Goal: Transaction & Acquisition: Purchase product/service

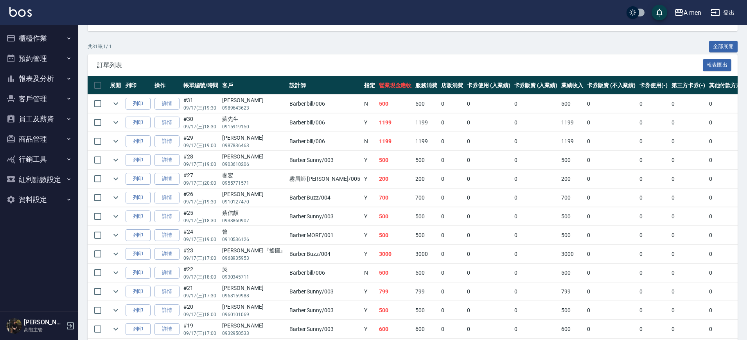
scroll to position [147, 0]
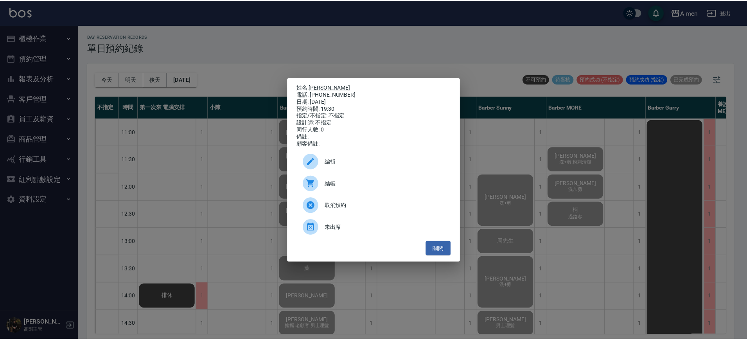
scroll to position [391, 152]
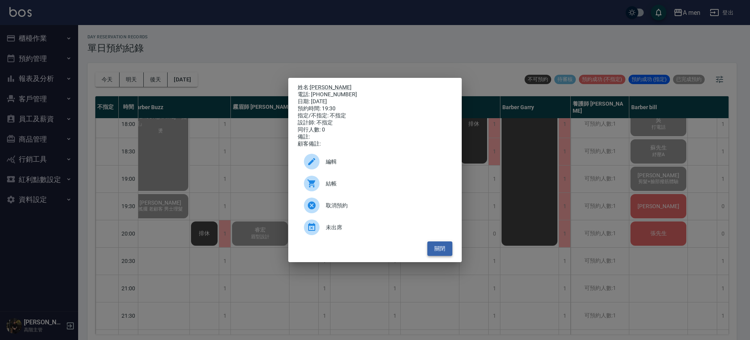
click at [449, 253] on button "關閉" at bounding box center [440, 248] width 25 height 14
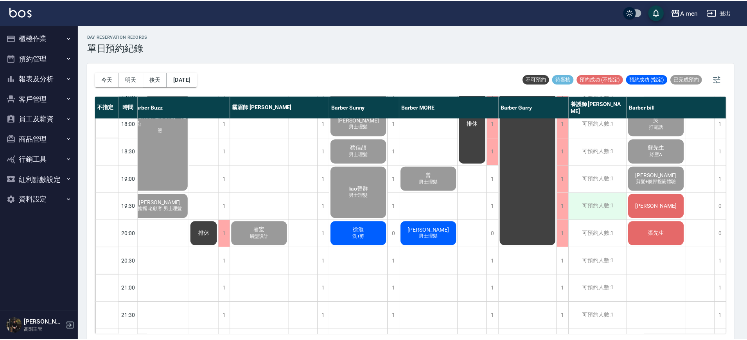
scroll to position [391, 148]
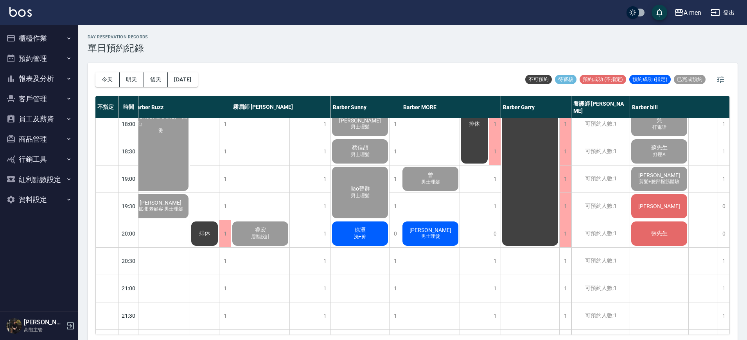
click at [668, 200] on div "楊先生" at bounding box center [659, 206] width 58 height 27
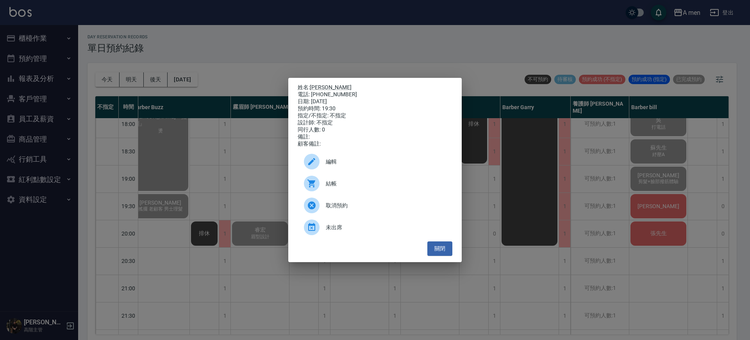
click at [595, 222] on div "姓名: 楊先生 電話: 0989643623 日期: 2025/09/17 預約時間: 19:30 指定/不指定: 不指定 設計師: 不指定 同行人數: 0 …" at bounding box center [375, 170] width 750 height 340
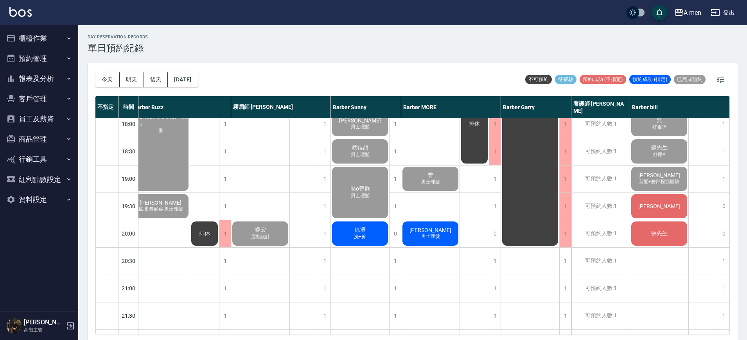
click at [670, 196] on div "楊先生" at bounding box center [659, 206] width 58 height 27
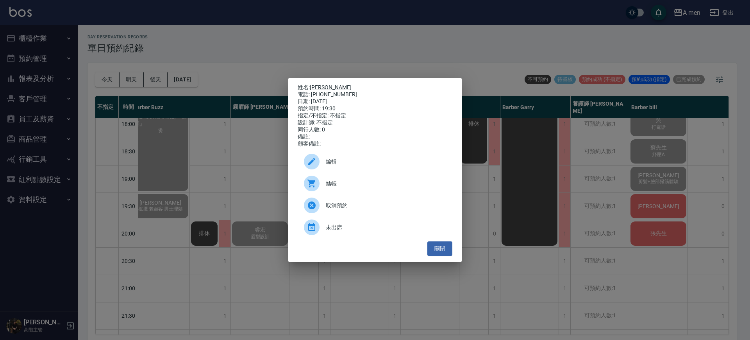
click at [670, 203] on div "姓名: 楊先生 電話: 0989643623 日期: 2025/09/17 預約時間: 19:30 指定/不指定: 不指定 設計師: 不指定 同行人數: 0 …" at bounding box center [375, 170] width 750 height 340
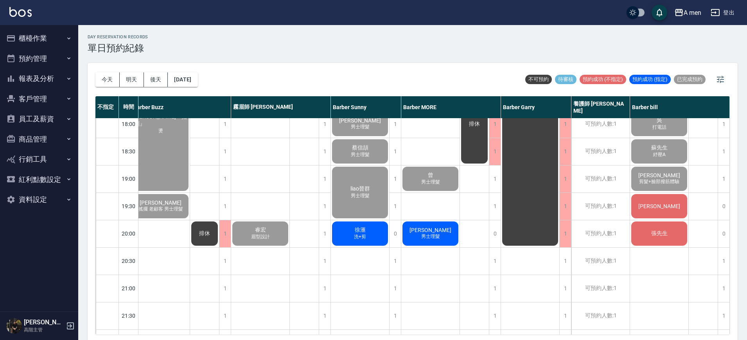
click at [661, 204] on span "楊先生" at bounding box center [658, 206] width 45 height 6
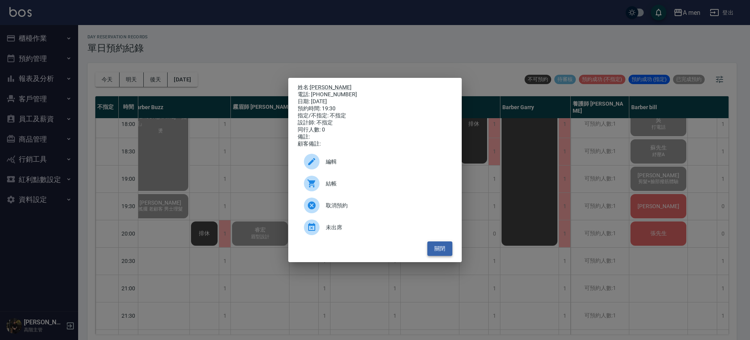
click at [440, 254] on button "關閉" at bounding box center [440, 248] width 25 height 14
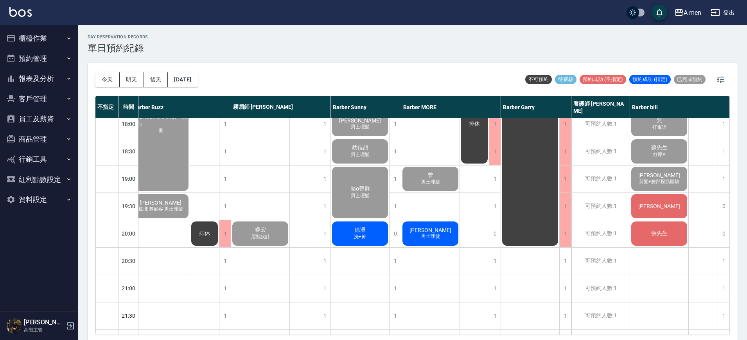
click at [673, 242] on div "張先生" at bounding box center [659, 233] width 58 height 27
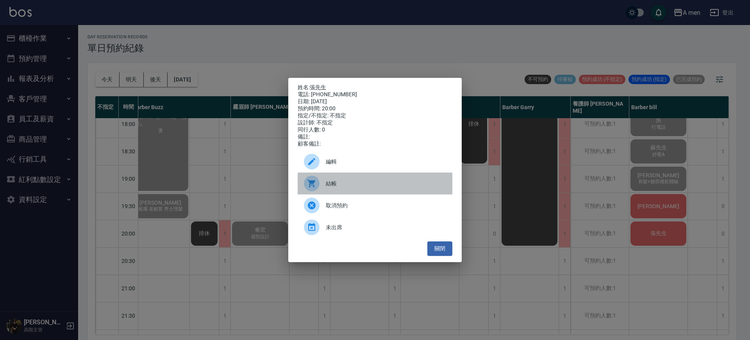
click at [374, 185] on span "結帳" at bounding box center [386, 183] width 120 height 8
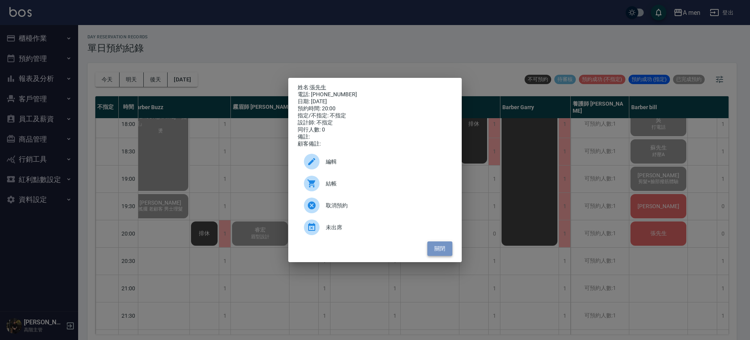
click at [434, 251] on button "關閉" at bounding box center [440, 248] width 25 height 14
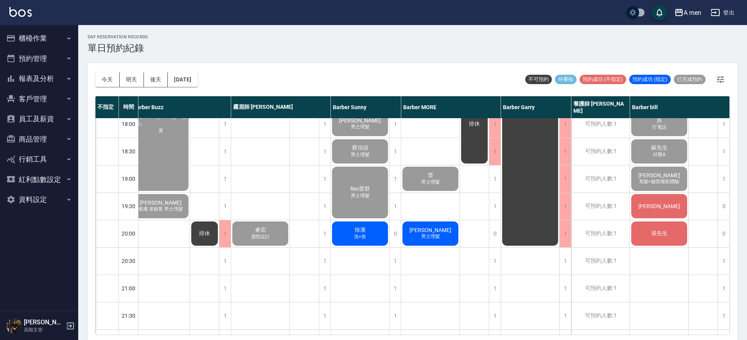
click at [677, 207] on div "楊先生" at bounding box center [659, 206] width 58 height 27
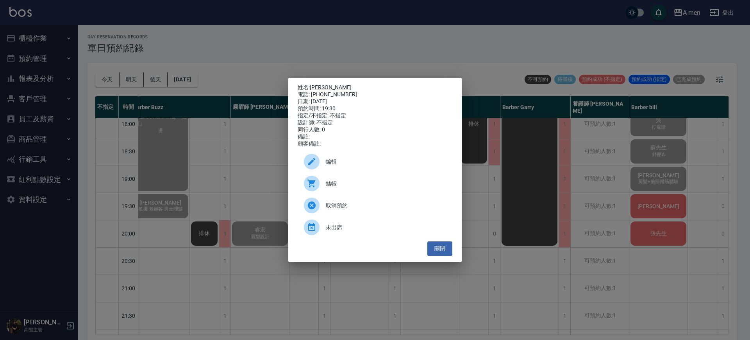
click at [338, 185] on span "結帳" at bounding box center [386, 183] width 120 height 8
click at [444, 260] on div "姓名: 楊先生 電話: 0989643623 日期: 2025/09/17 預約時間: 19:30 指定/不指定: 不指定 設計師: 不指定 同行人數: 0 …" at bounding box center [375, 170] width 174 height 184
click at [443, 256] on button "關閉" at bounding box center [440, 248] width 25 height 14
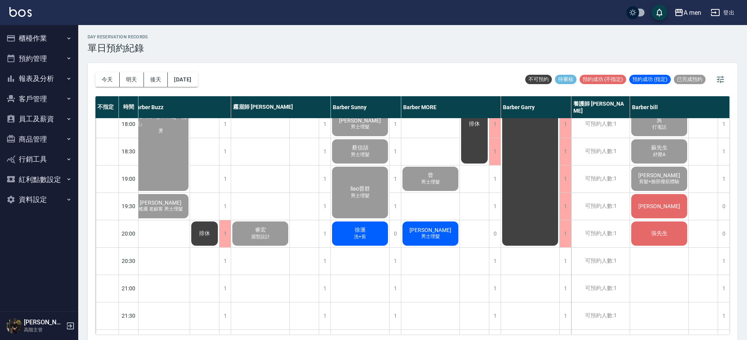
scroll to position [391, 152]
click at [426, 227] on span "施淵舜" at bounding box center [430, 230] width 45 height 6
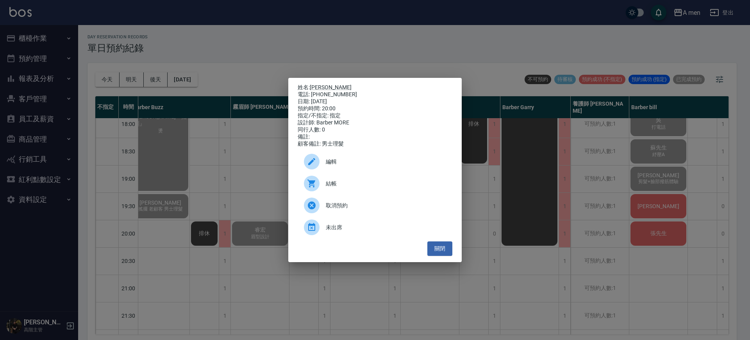
click at [319, 91] on div "電話: 0927988256" at bounding box center [375, 94] width 155 height 7
click at [323, 84] on link "施淵舜" at bounding box center [331, 87] width 42 height 6
click at [617, 248] on div "姓名: 施淵舜 電話: 0927988256 日期: 2025/09/17 預約時間: 20:00 指定/不指定: 指定 設計師: Barber MORE 同…" at bounding box center [375, 170] width 750 height 340
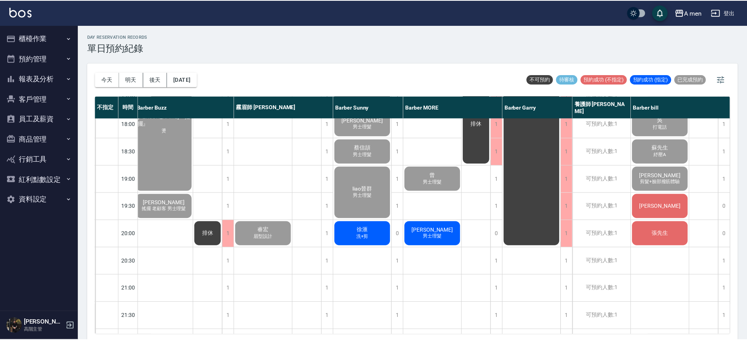
scroll to position [391, 148]
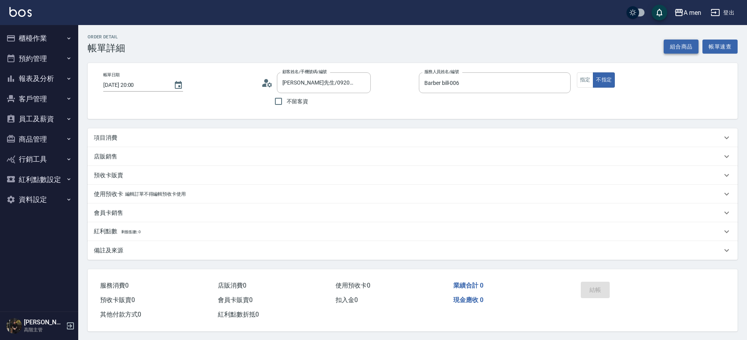
click at [670, 47] on button "組合商品" at bounding box center [680, 46] width 35 height 14
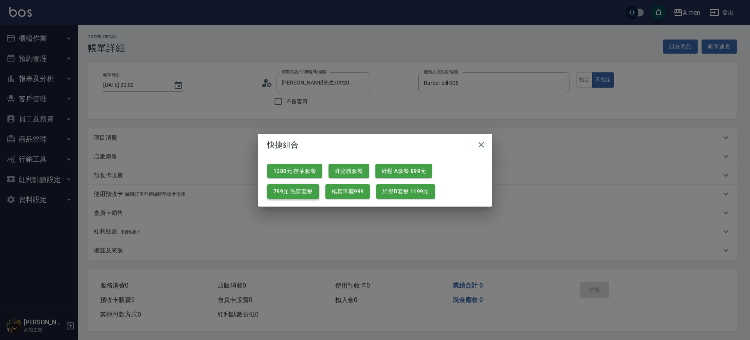
click at [309, 185] on button "799元 洗剪套餐" at bounding box center [293, 191] width 52 height 14
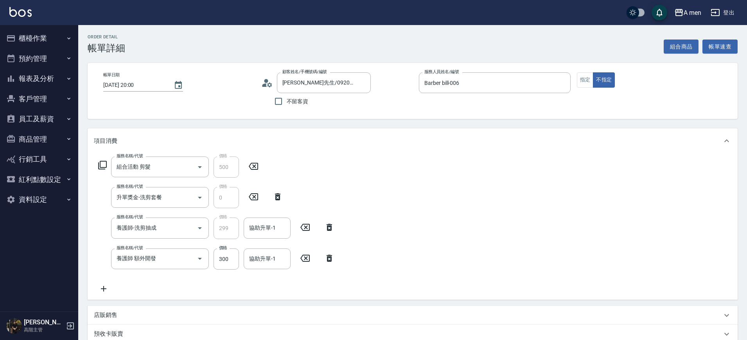
click at [330, 258] on icon at bounding box center [329, 257] width 20 height 9
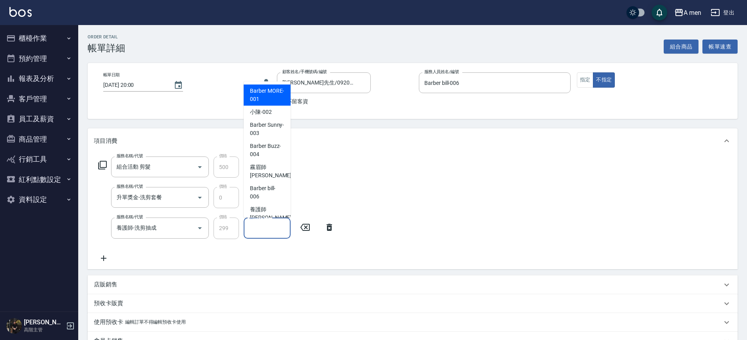
click at [267, 227] on div "協助升單-1 協助升單-1" at bounding box center [267, 227] width 47 height 21
click at [274, 117] on div "小陳 -002" at bounding box center [267, 112] width 47 height 13
type input "小陳-002"
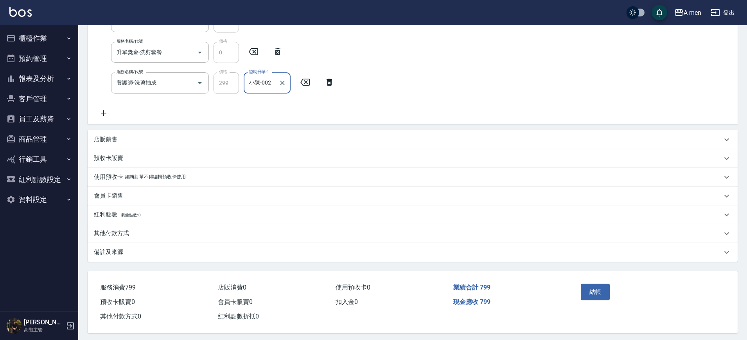
scroll to position [147, 0]
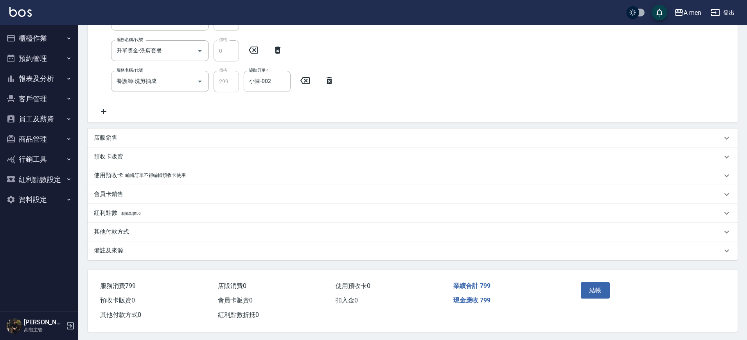
click at [218, 140] on div "店販銷售" at bounding box center [408, 138] width 628 height 8
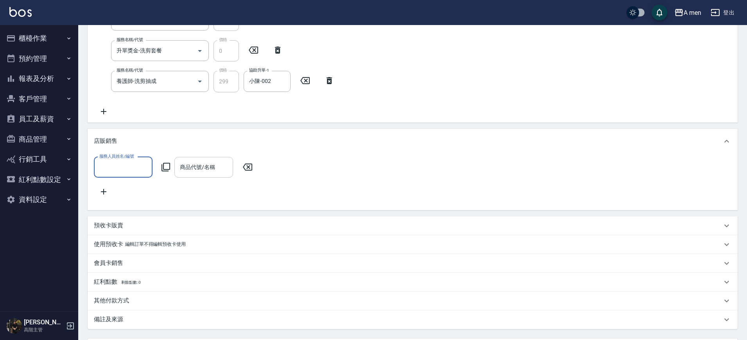
scroll to position [0, 0]
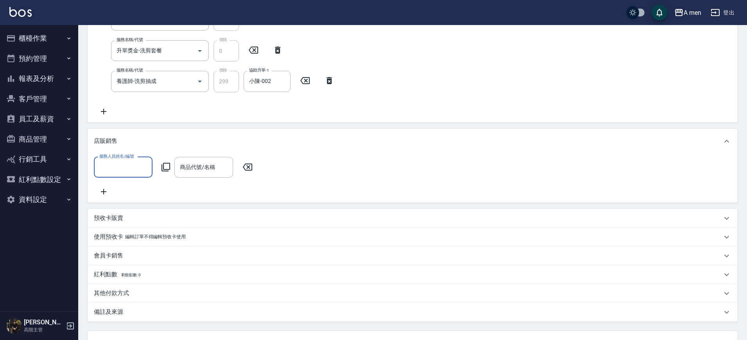
click at [140, 167] on input "服務人員姓名/編號" at bounding box center [123, 167] width 52 height 14
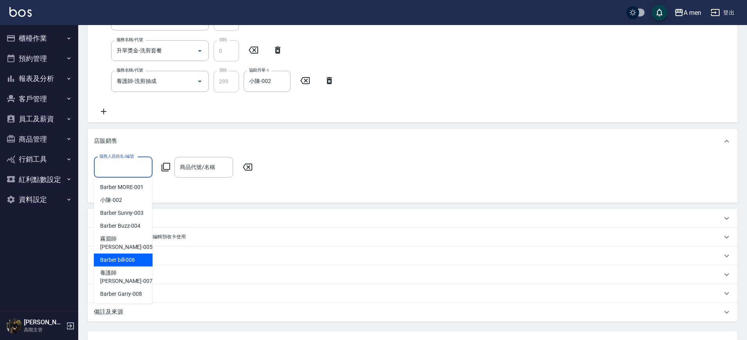
click at [131, 256] on span "Barber bill -006" at bounding box center [117, 260] width 35 height 8
type input "Barber bill-006"
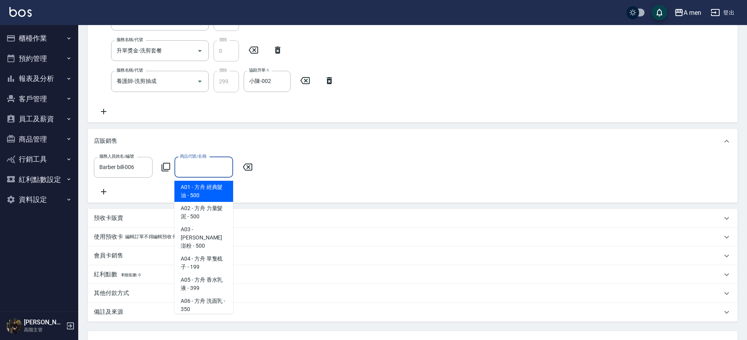
click at [213, 162] on input "商品代號/名稱" at bounding box center [204, 167] width 52 height 14
click at [207, 195] on span "A01 - 方舟 經典髮油 - 500" at bounding box center [203, 191] width 59 height 21
type input "方舟 經典髮油"
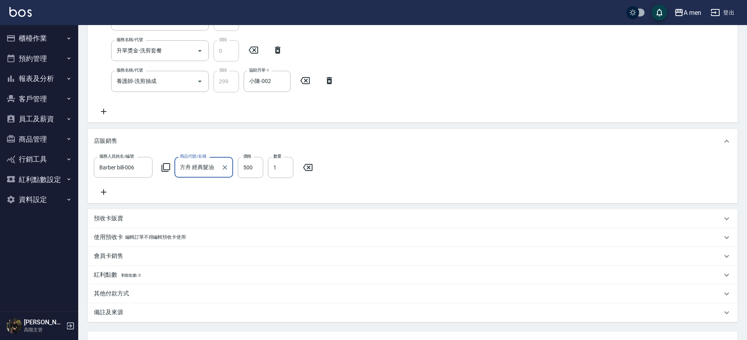
click at [104, 194] on icon at bounding box center [104, 191] width 20 height 9
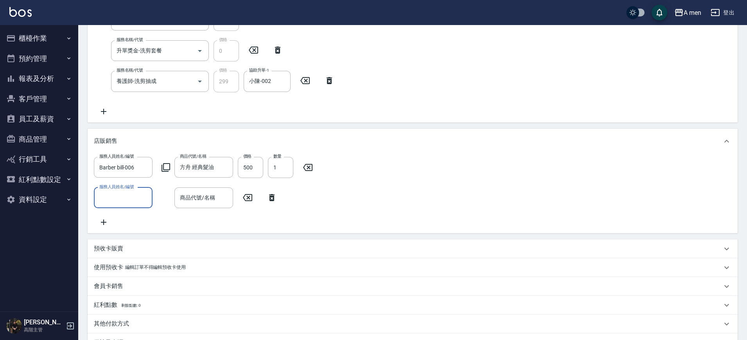
click at [125, 194] on input "服務人員姓名/編號" at bounding box center [123, 198] width 52 height 14
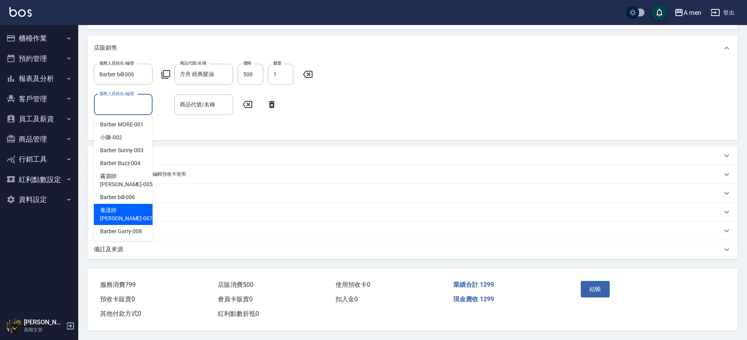
scroll to position [251, 0]
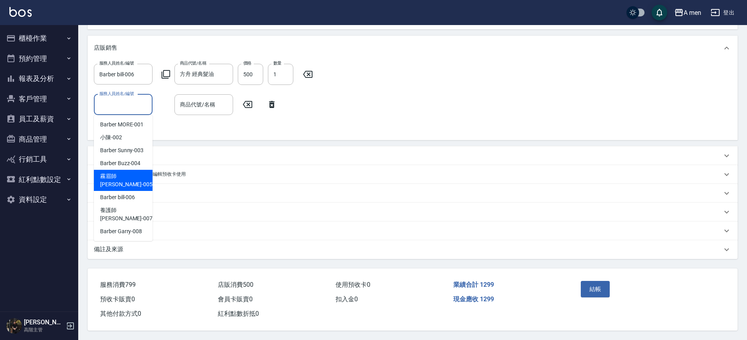
click at [124, 191] on div "Barber bill -006" at bounding box center [123, 197] width 59 height 13
type input "Barber bill-006"
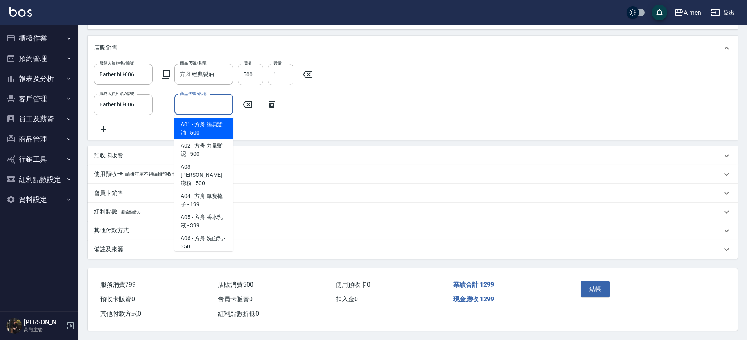
click at [206, 98] on input "商品代號/名稱" at bounding box center [204, 105] width 52 height 14
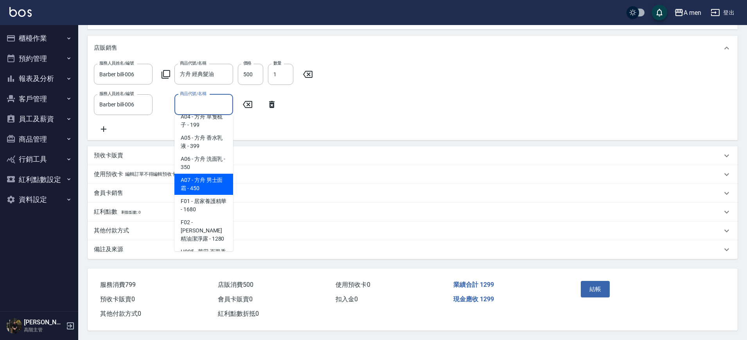
scroll to position [30, 0]
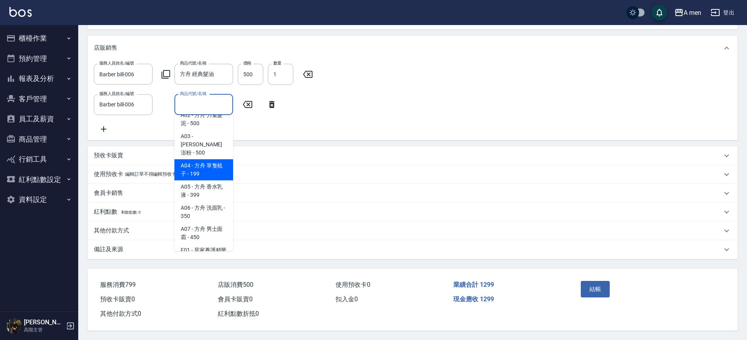
click at [206, 159] on span "A04 - 方舟 單隻梳子 - 199" at bounding box center [203, 169] width 59 height 21
type input "方舟 單隻梳子"
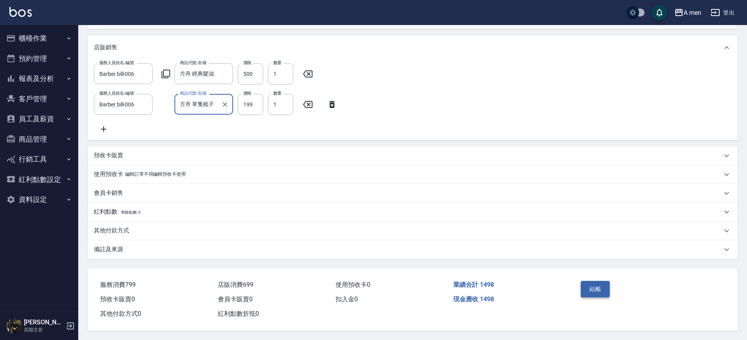
click at [608, 289] on button "結帳" at bounding box center [594, 289] width 29 height 16
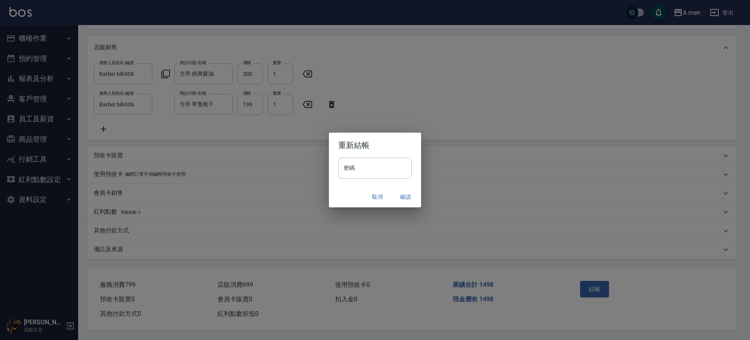
click at [367, 200] on button "取消" at bounding box center [377, 197] width 25 height 14
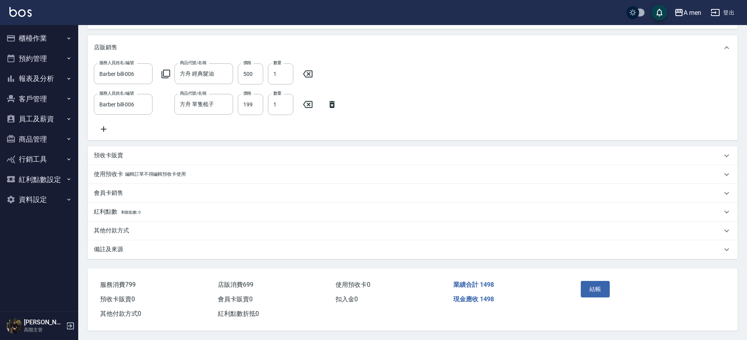
click at [164, 229] on div "其他付款方式" at bounding box center [408, 230] width 628 height 8
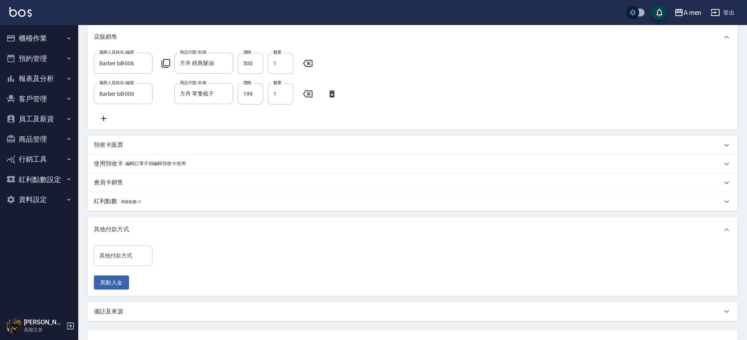
click at [129, 258] on input "其他付款方式" at bounding box center [123, 256] width 52 height 14
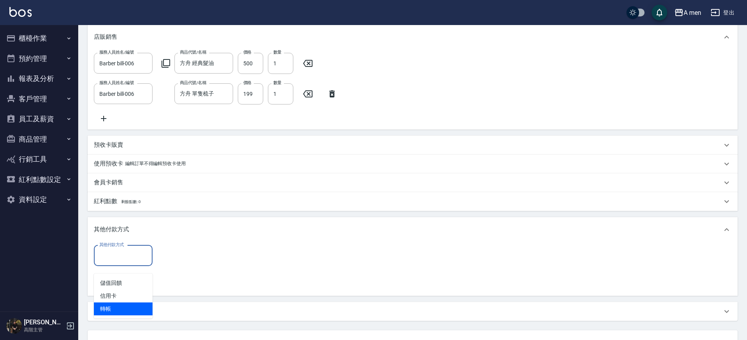
click at [129, 311] on span "轉帳" at bounding box center [123, 308] width 59 height 13
type input "轉帳"
click at [174, 261] on input "0" at bounding box center [186, 255] width 59 height 21
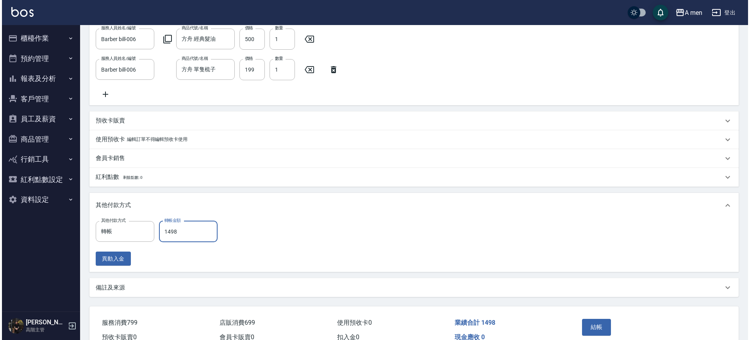
scroll to position [324, 0]
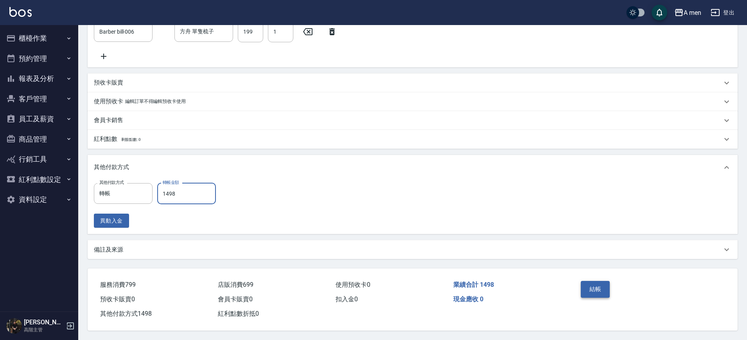
type input "1498"
click at [596, 285] on button "結帳" at bounding box center [594, 289] width 29 height 16
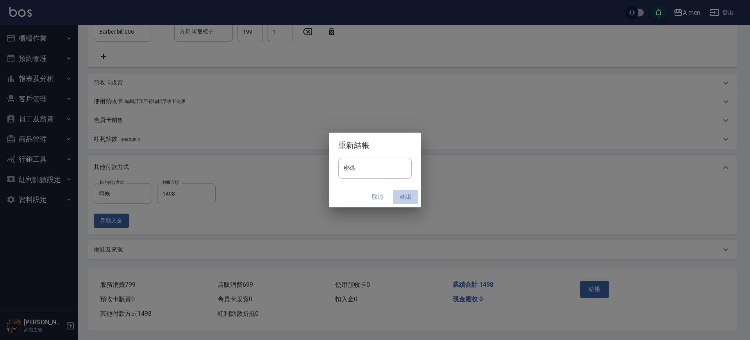
click at [401, 195] on button "確認" at bounding box center [405, 197] width 25 height 14
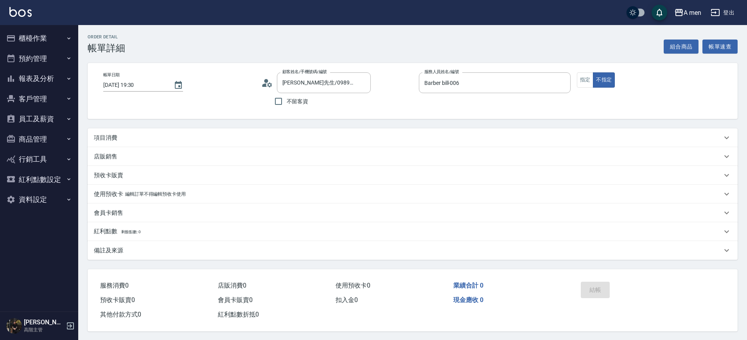
click at [220, 138] on div "項目消費" at bounding box center [408, 138] width 628 height 8
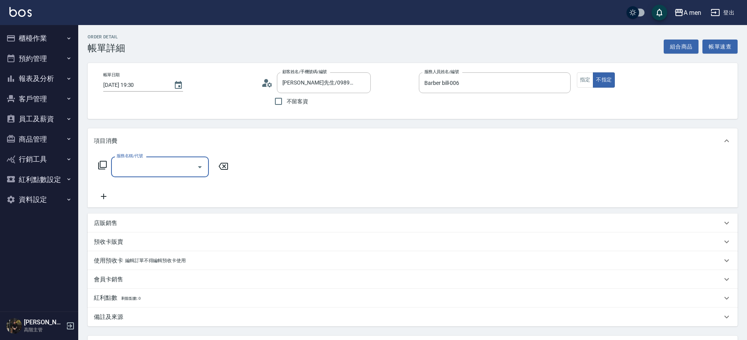
click at [176, 166] on input "服務名稱/代號" at bounding box center [154, 167] width 79 height 14
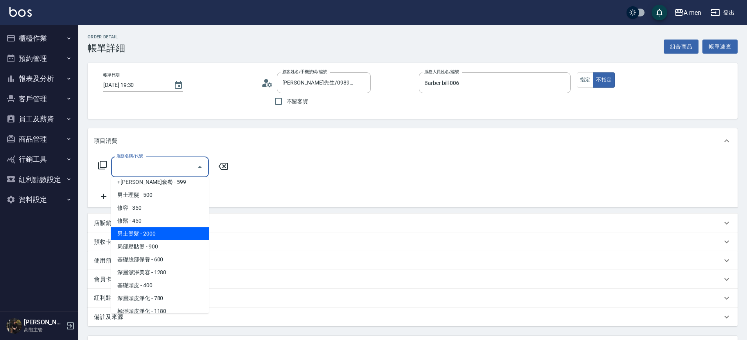
scroll to position [195, 0]
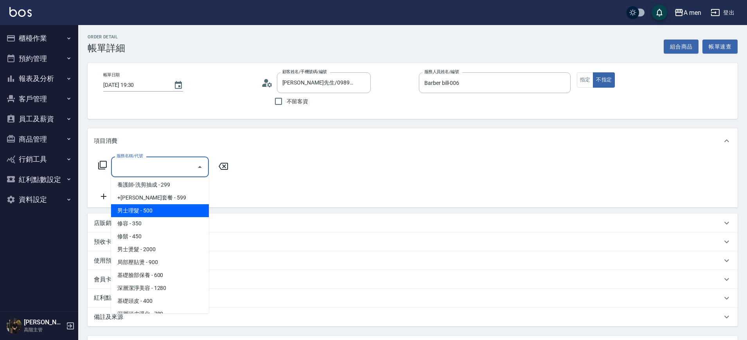
click at [165, 207] on span "男士理髮 - 500" at bounding box center [160, 210] width 98 height 13
type input "男士理髮(A01)"
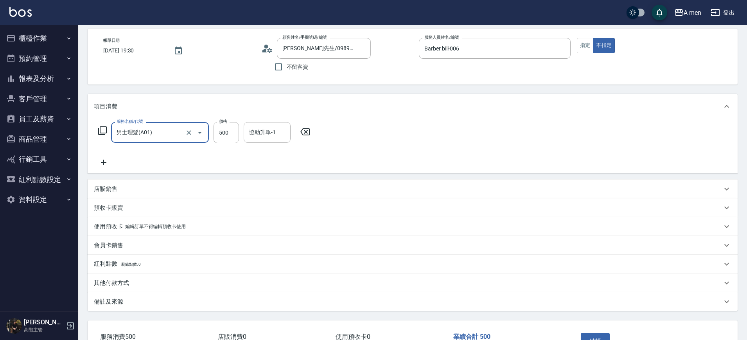
scroll to position [49, 0]
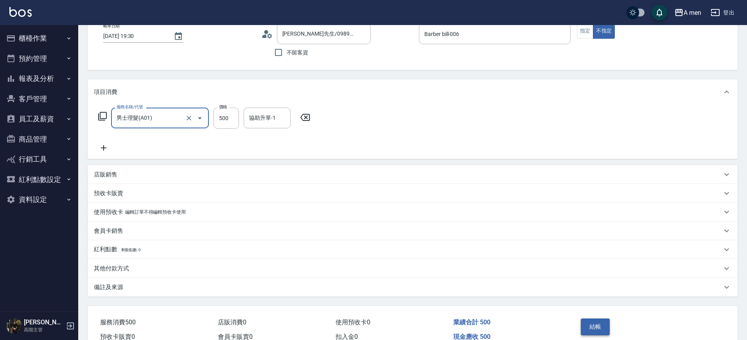
click at [581, 321] on button "結帳" at bounding box center [594, 326] width 29 height 16
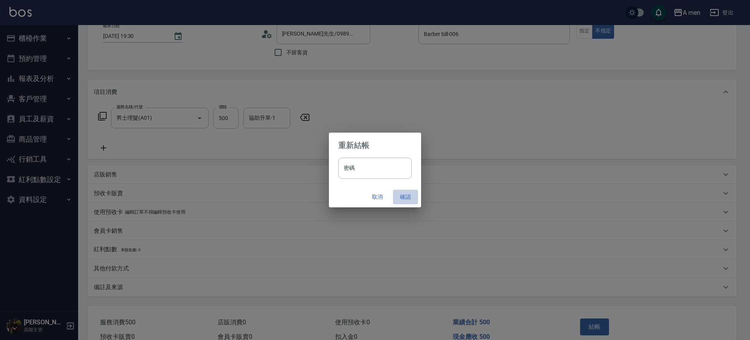
click at [399, 197] on button "確認" at bounding box center [405, 197] width 25 height 14
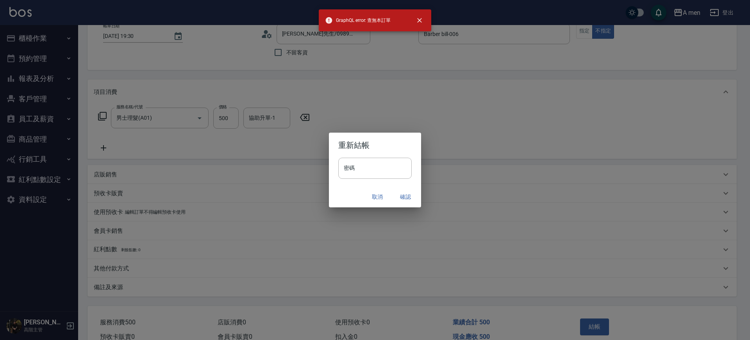
click at [556, 168] on div "重新結帳 密碼 密碼 取消 確認" at bounding box center [375, 170] width 750 height 340
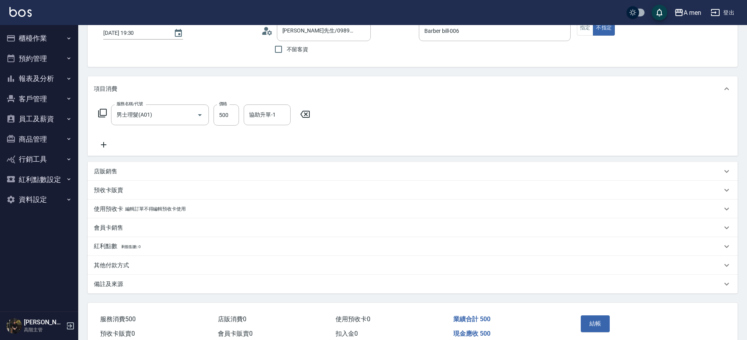
scroll to position [90, 0]
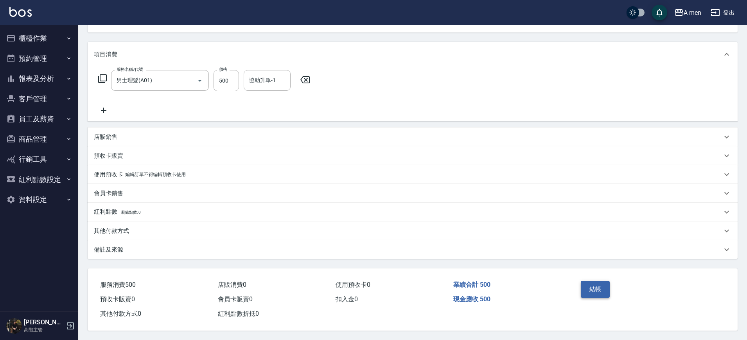
click at [590, 287] on button "結帳" at bounding box center [594, 289] width 29 height 16
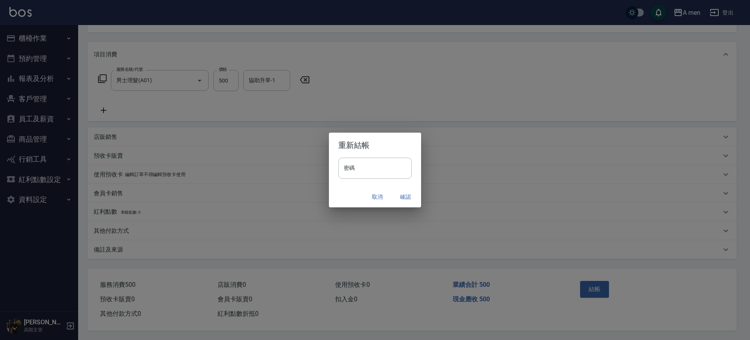
click at [403, 197] on button "確認" at bounding box center [405, 197] width 25 height 14
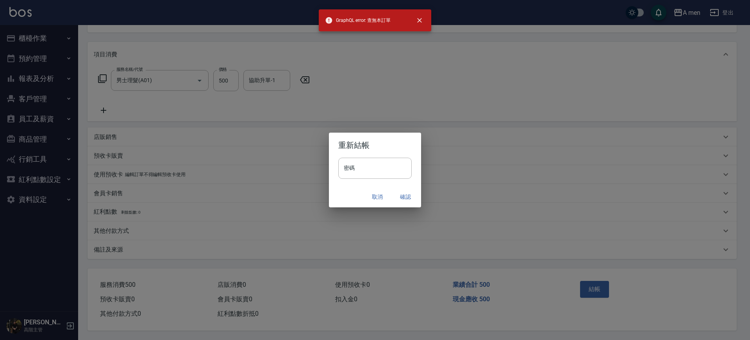
click at [465, 149] on div "重新結帳 密碼 密碼 取消 確認" at bounding box center [375, 170] width 750 height 340
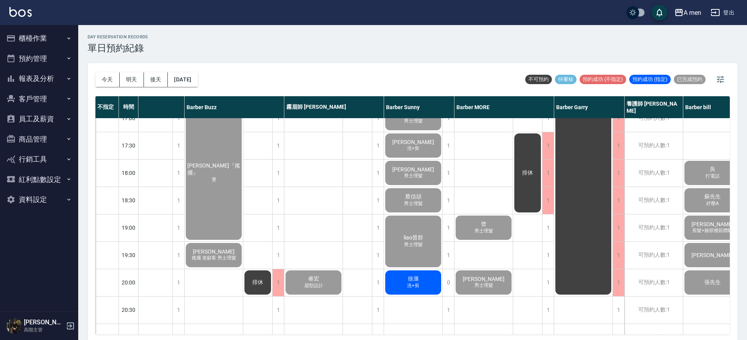
scroll to position [342, 129]
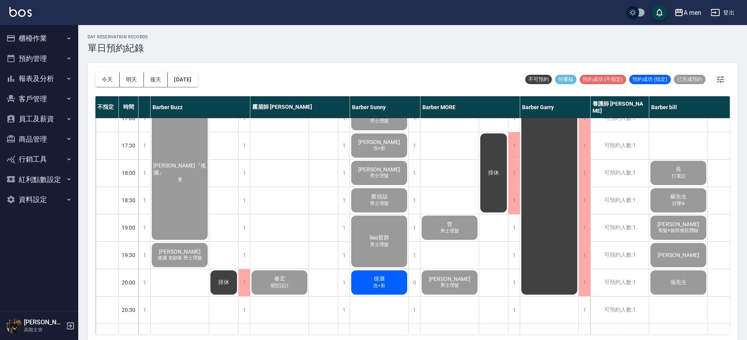
click at [378, 283] on span "洗+剪" at bounding box center [378, 285] width 15 height 7
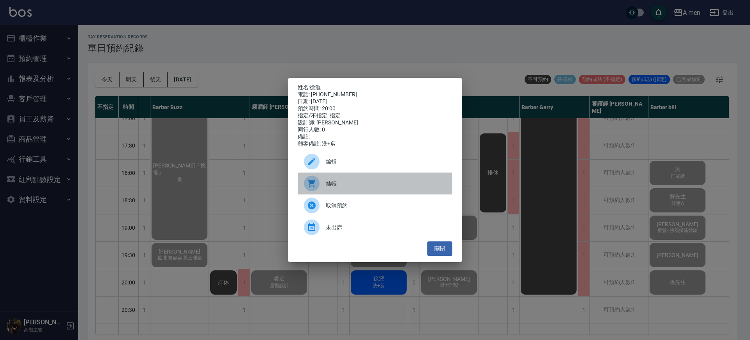
click at [353, 184] on span "結帳" at bounding box center [386, 183] width 120 height 8
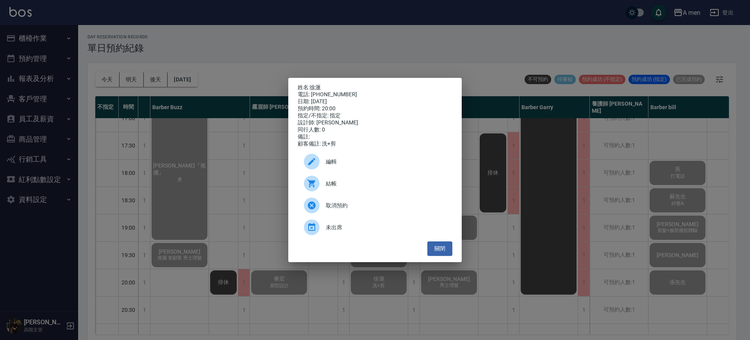
drag, startPoint x: 448, startPoint y: 253, endPoint x: 418, endPoint y: 234, distance: 35.6
click at [448, 253] on button "關閉" at bounding box center [440, 248] width 25 height 14
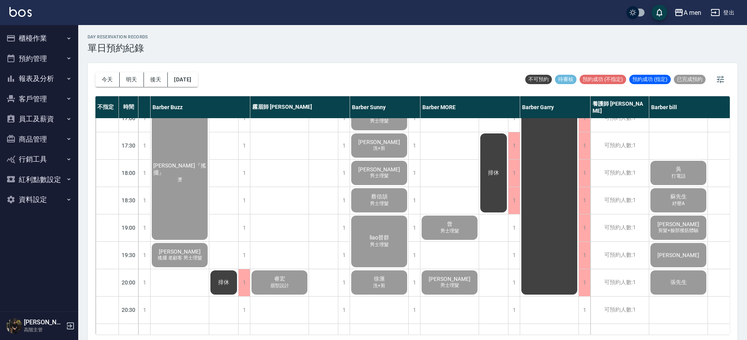
click at [48, 44] on button "櫃檯作業" at bounding box center [39, 38] width 72 height 20
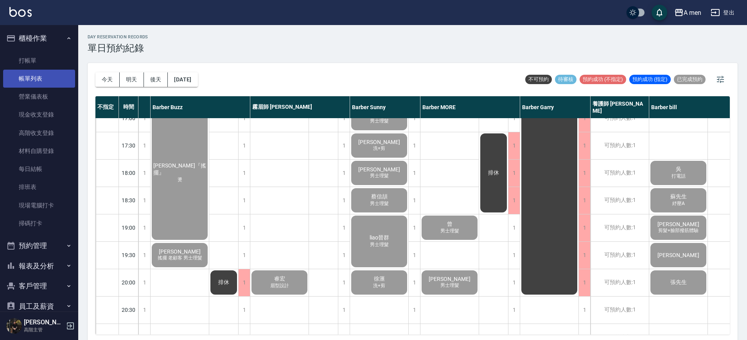
click at [39, 74] on link "帳單列表" at bounding box center [39, 79] width 72 height 18
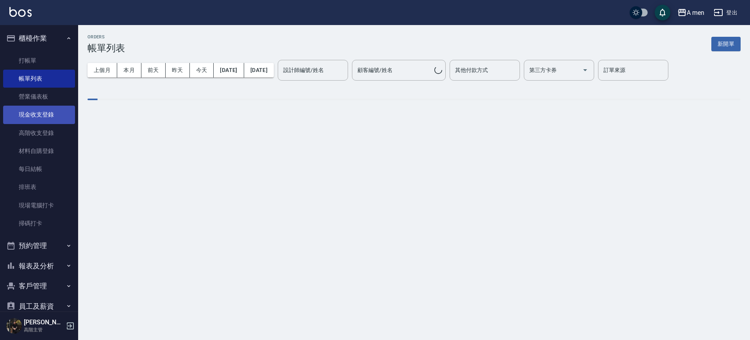
click at [54, 113] on link "現金收支登錄" at bounding box center [39, 115] width 72 height 18
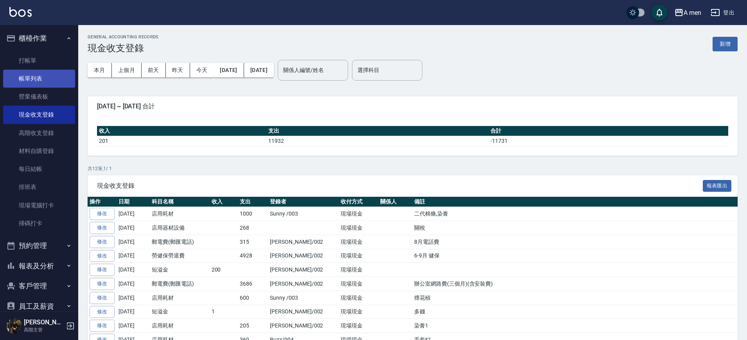
click at [43, 72] on link "帳單列表" at bounding box center [39, 79] width 72 height 18
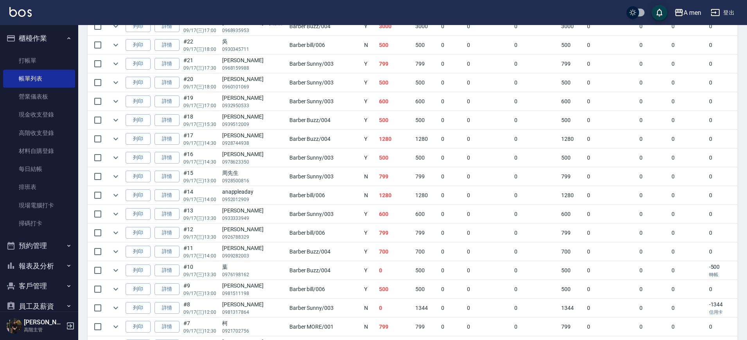
scroll to position [376, 0]
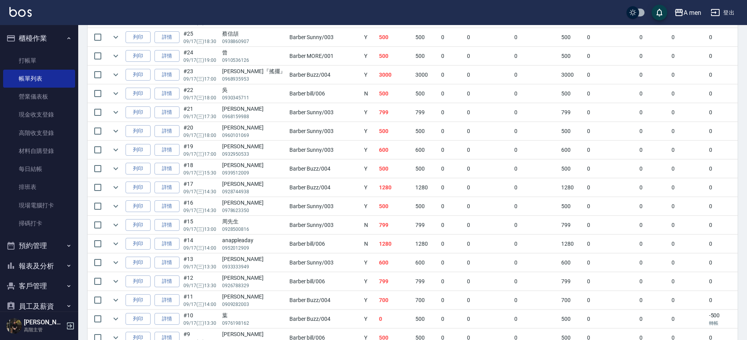
click at [298, 200] on tbody "列印 詳情 #34 09/17 (三) 20:00 徐滙 0905361126 Barber Sunny /003 Y 500 500 0 0 0 500 0…" at bounding box center [493, 178] width 810 height 638
click at [512, 133] on td "0" at bounding box center [535, 131] width 47 height 18
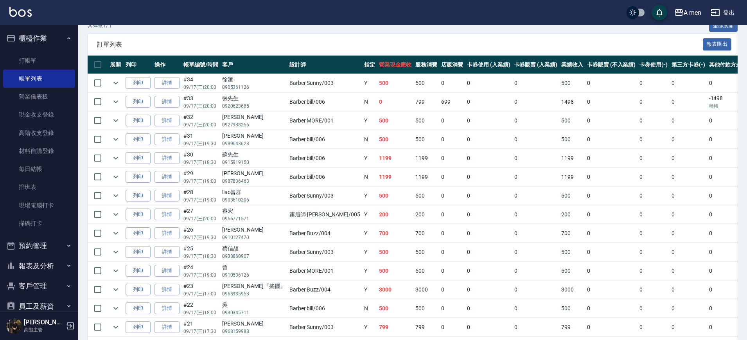
scroll to position [132, 0]
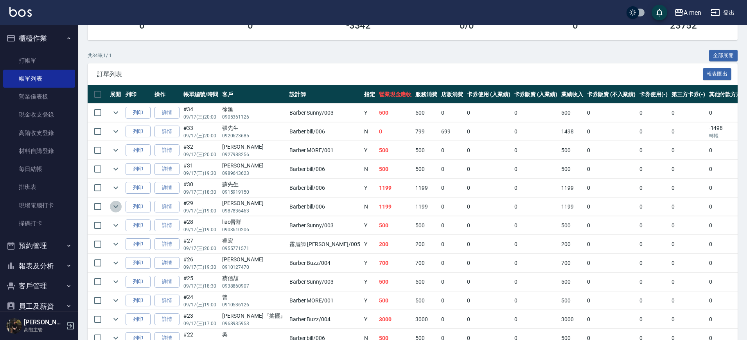
click at [118, 206] on icon "expand row" at bounding box center [115, 206] width 9 height 9
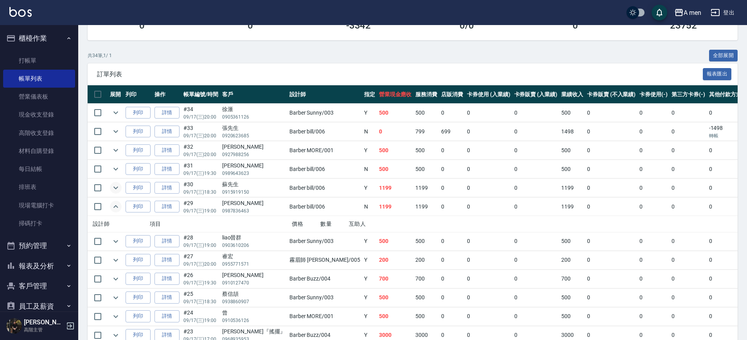
click at [118, 188] on icon "expand row" at bounding box center [115, 187] width 9 height 9
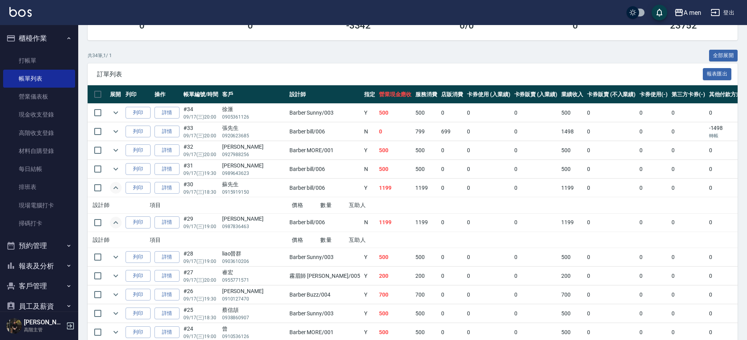
click at [118, 188] on icon "expand row" at bounding box center [115, 187] width 5 height 3
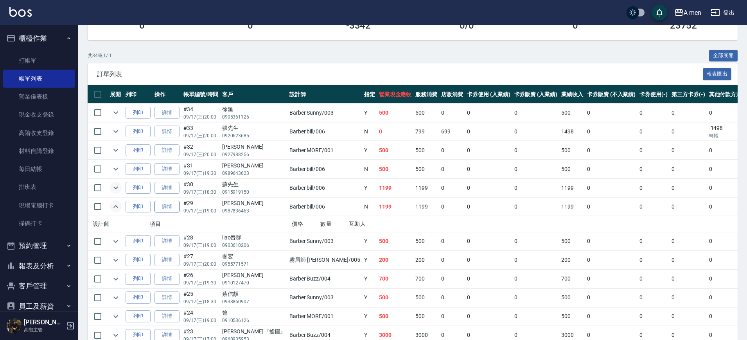
click at [164, 208] on link "詳情" at bounding box center [166, 207] width 25 height 12
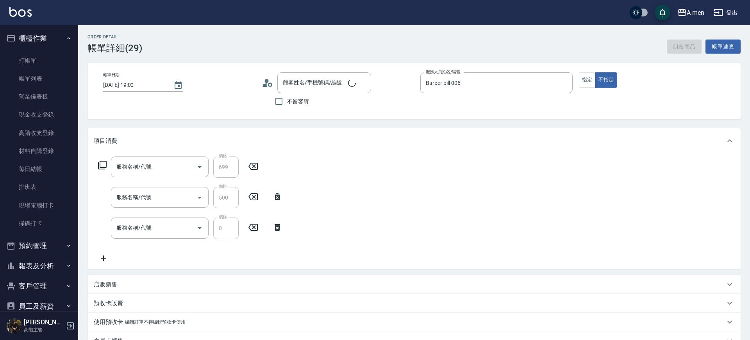
type input "2025/09/17 19:00"
type input "Barber bill-006"
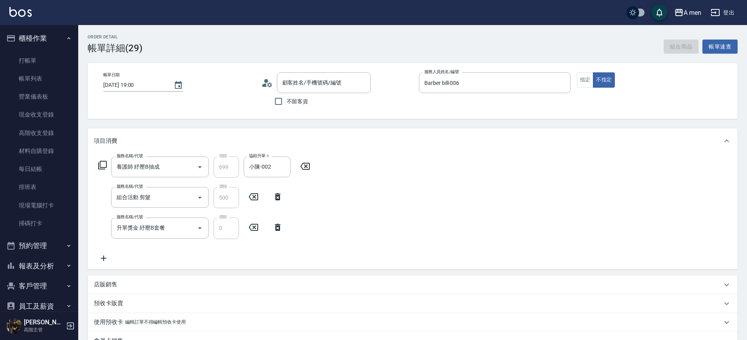
type input "養護師 紓壓B抽成"
type input "組合活動 剪髮"
type input "升單獎金 紓壓B套餐"
type input "朱偉文/0987836463/null"
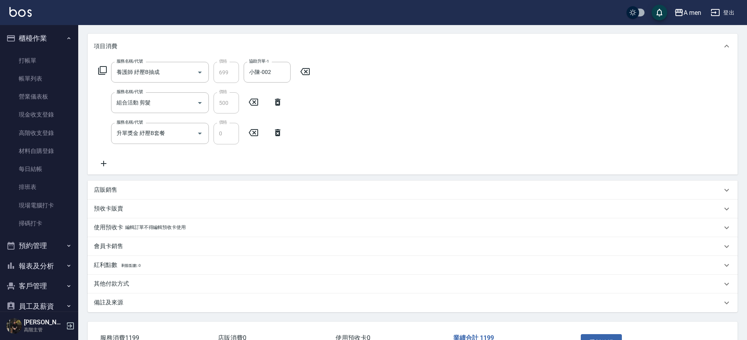
scroll to position [151, 0]
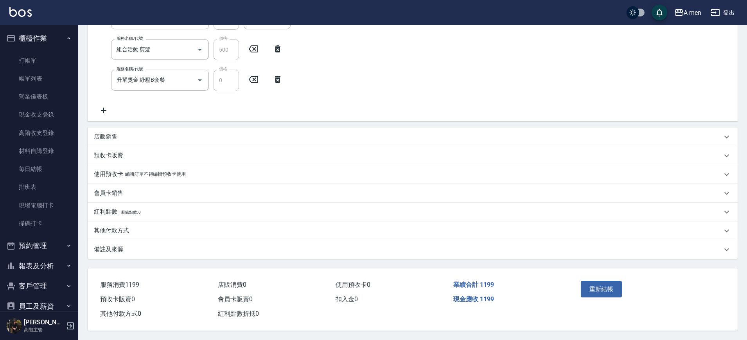
click at [183, 226] on div "其他付款方式" at bounding box center [408, 230] width 628 height 8
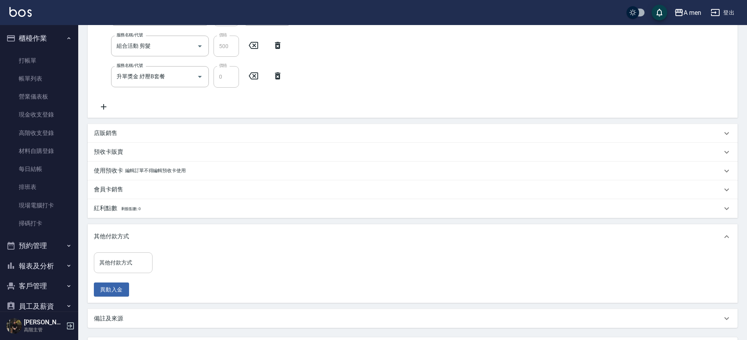
click at [129, 261] on div "其他付款方式 其他付款方式" at bounding box center [123, 262] width 59 height 21
click at [140, 289] on span "信用卡" at bounding box center [123, 295] width 59 height 13
type input "信用卡"
click at [145, 263] on icon "Clear" at bounding box center [144, 262] width 5 height 5
click at [133, 265] on input "其他付款方式" at bounding box center [117, 263] width 40 height 14
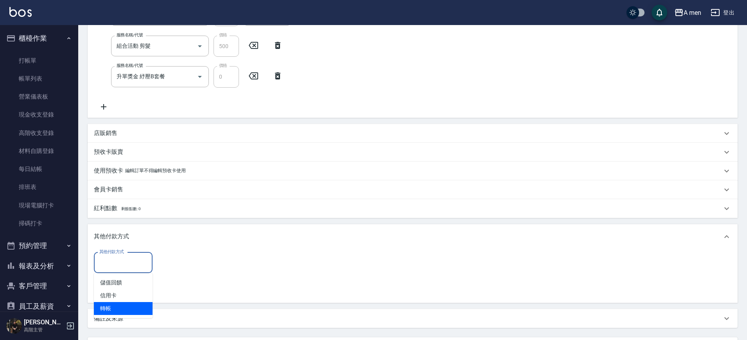
click at [142, 303] on span "轉帳" at bounding box center [123, 308] width 59 height 13
type input "轉帳"
click at [178, 261] on input "0" at bounding box center [186, 262] width 59 height 21
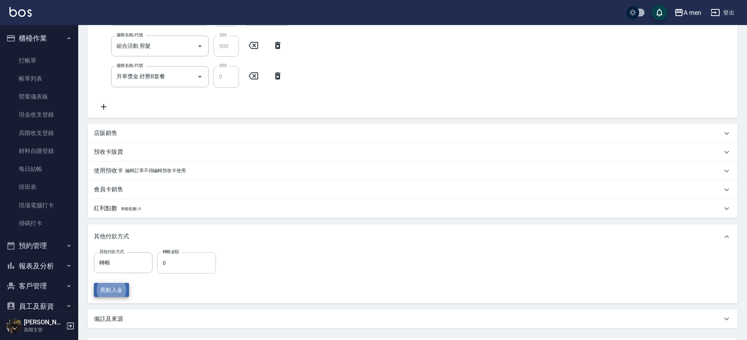
click at [178, 261] on input "0" at bounding box center [186, 262] width 59 height 21
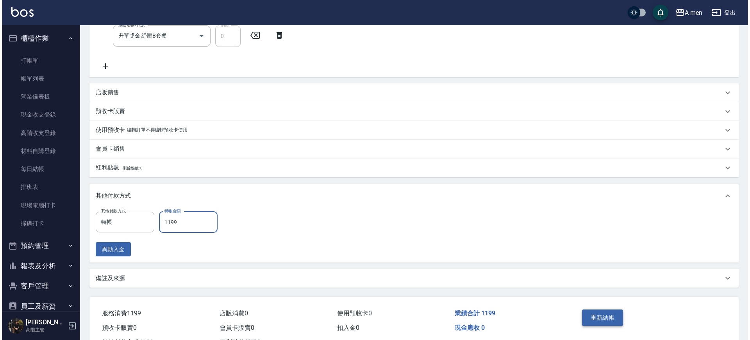
scroll to position [224, 0]
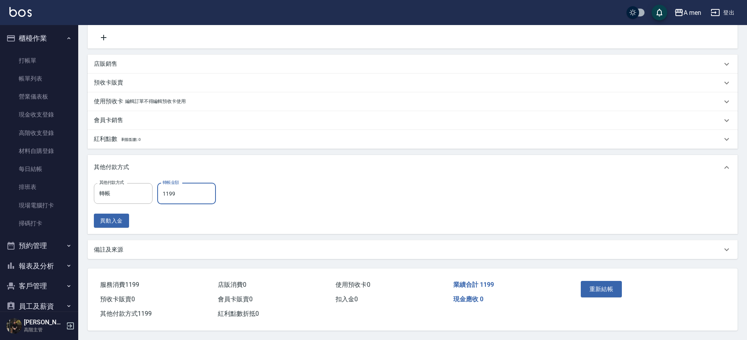
type input "1199"
click at [600, 278] on div "重新結帳" at bounding box center [612, 295] width 71 height 34
click at [591, 295] on div "重新結帳" at bounding box center [612, 295] width 71 height 34
click at [589, 287] on button "重新結帳" at bounding box center [600, 289] width 41 height 16
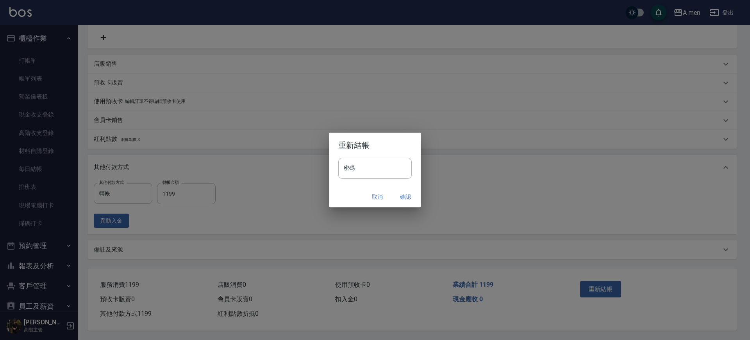
click at [408, 197] on button "確認" at bounding box center [405, 197] width 25 height 14
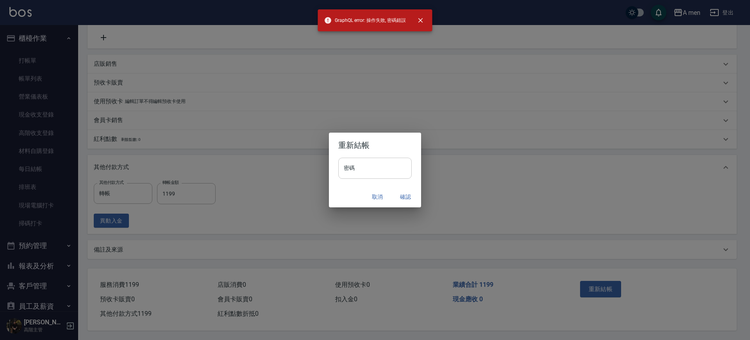
click at [377, 170] on input "密碼" at bounding box center [374, 168] width 73 height 21
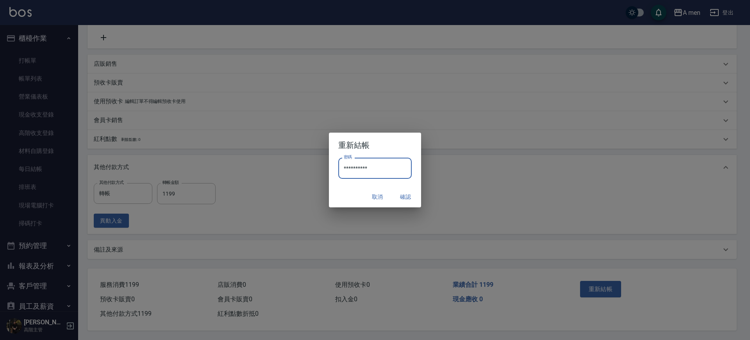
type input "**********"
click at [403, 194] on button "確認" at bounding box center [405, 197] width 25 height 14
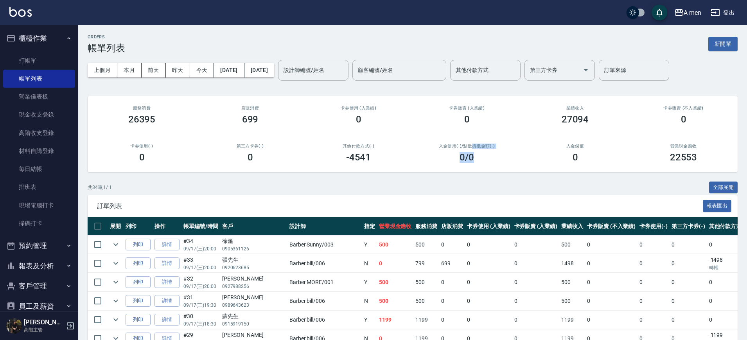
click at [473, 148] on div "入金使用(-) /點數折抵金額(-) 0 /0" at bounding box center [466, 153] width 108 height 38
drag, startPoint x: 638, startPoint y: 213, endPoint x: 640, endPoint y: 208, distance: 6.1
click at [637, 213] on div "訂單列表 報表匯出" at bounding box center [413, 205] width 650 height 21
click at [22, 168] on link "每日結帳" at bounding box center [39, 169] width 72 height 18
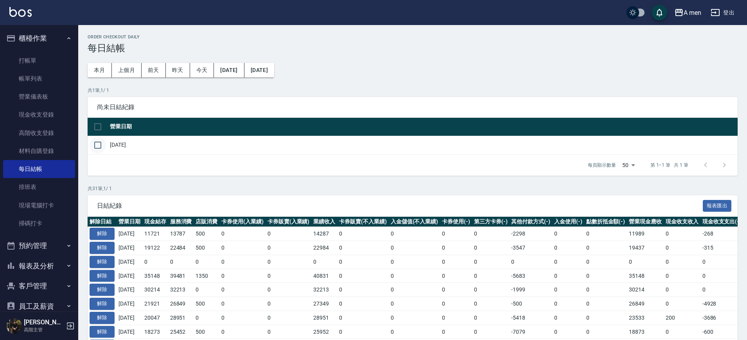
click at [100, 147] on input "checkbox" at bounding box center [98, 145] width 16 height 16
checkbox input "true"
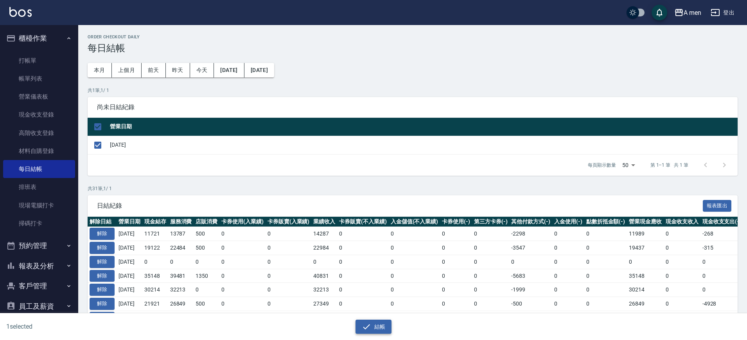
click at [364, 325] on icon "button" at bounding box center [366, 326] width 9 height 9
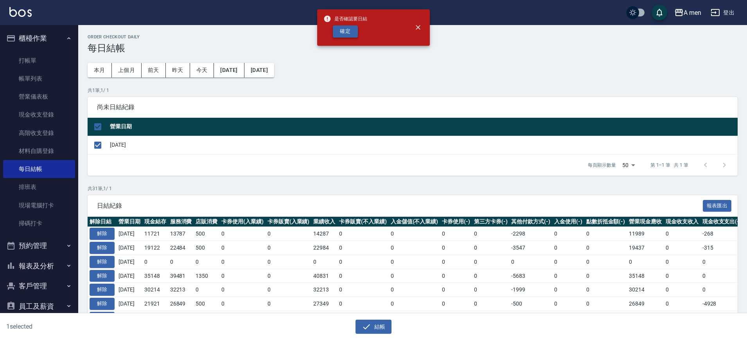
click at [350, 34] on button "確定" at bounding box center [345, 31] width 25 height 12
checkbox input "false"
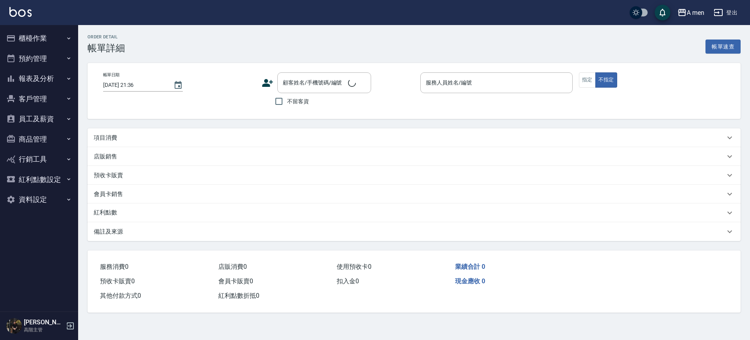
click at [172, 136] on div "項目消費" at bounding box center [410, 138] width 632 height 8
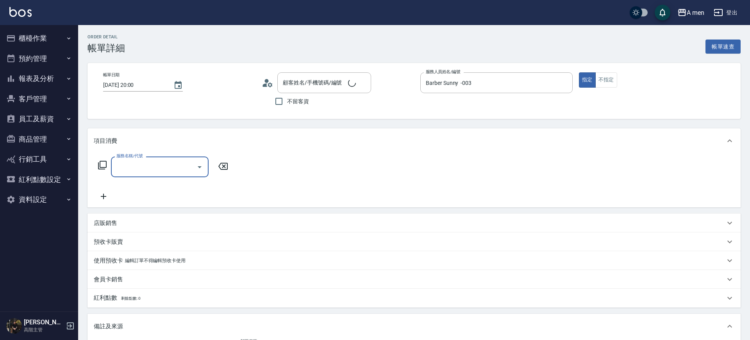
type input "[DATE] 20:00"
type input "Barber Sunny -003"
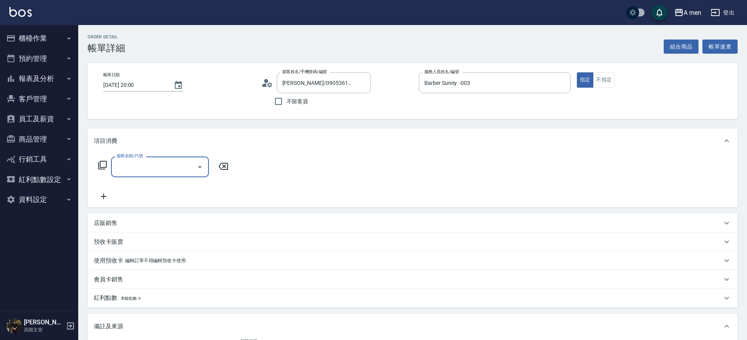
type input "[PERSON_NAME]/0905361126/null"
click at [167, 158] on div "服務名稱/代號" at bounding box center [160, 166] width 98 height 21
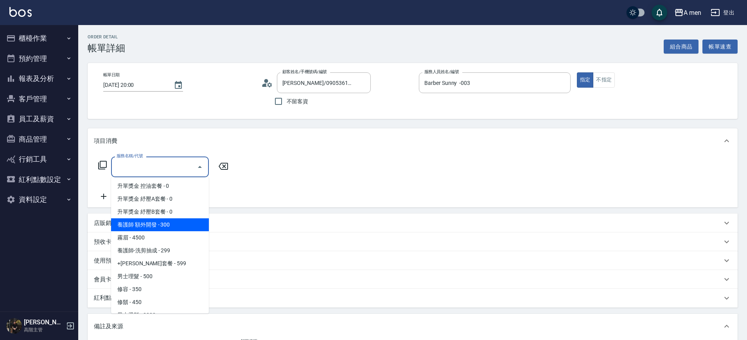
scroll to position [147, 0]
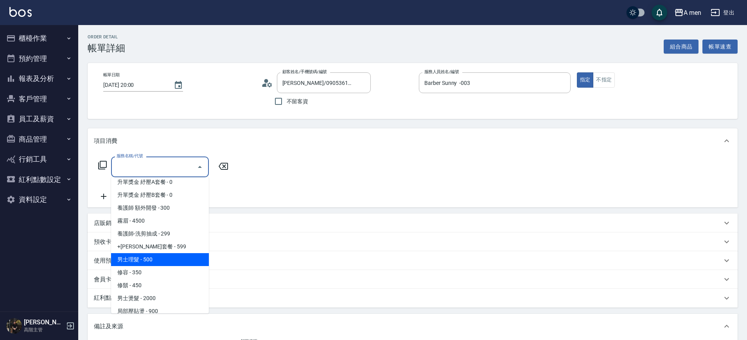
click at [167, 255] on span "男士理髮 - 500" at bounding box center [160, 259] width 98 height 13
type input "男士理髮(A01)"
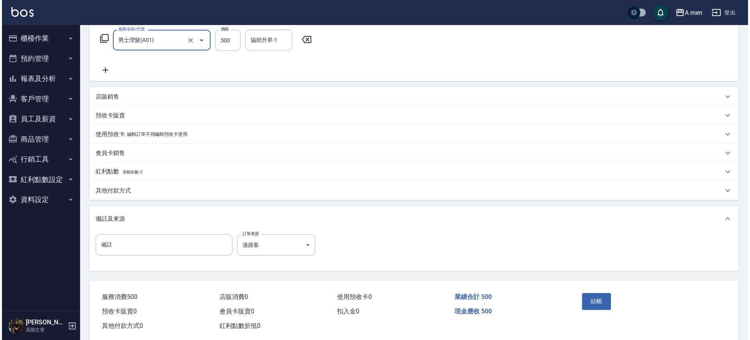
scroll to position [142, 0]
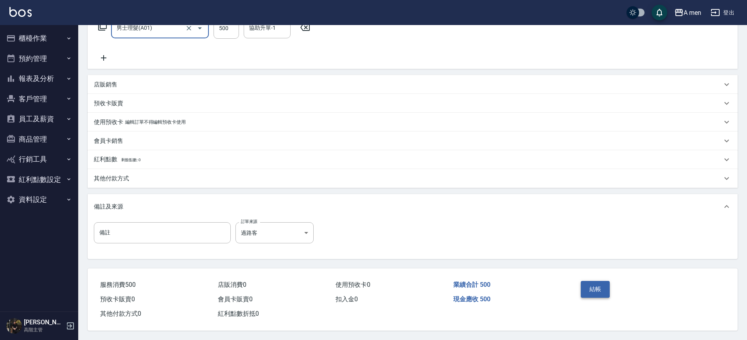
click at [596, 281] on button "結帳" at bounding box center [594, 289] width 29 height 16
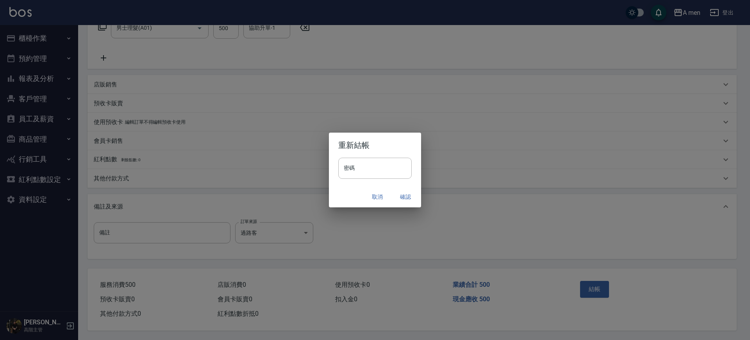
click at [401, 198] on button "確認" at bounding box center [405, 197] width 25 height 14
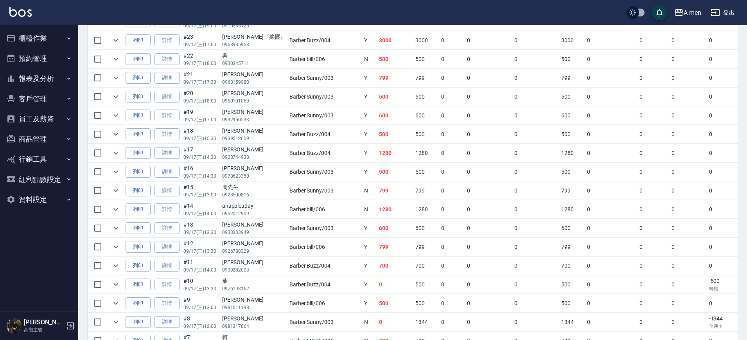
scroll to position [327, 0]
